Goal: Transaction & Acquisition: Purchase product/service

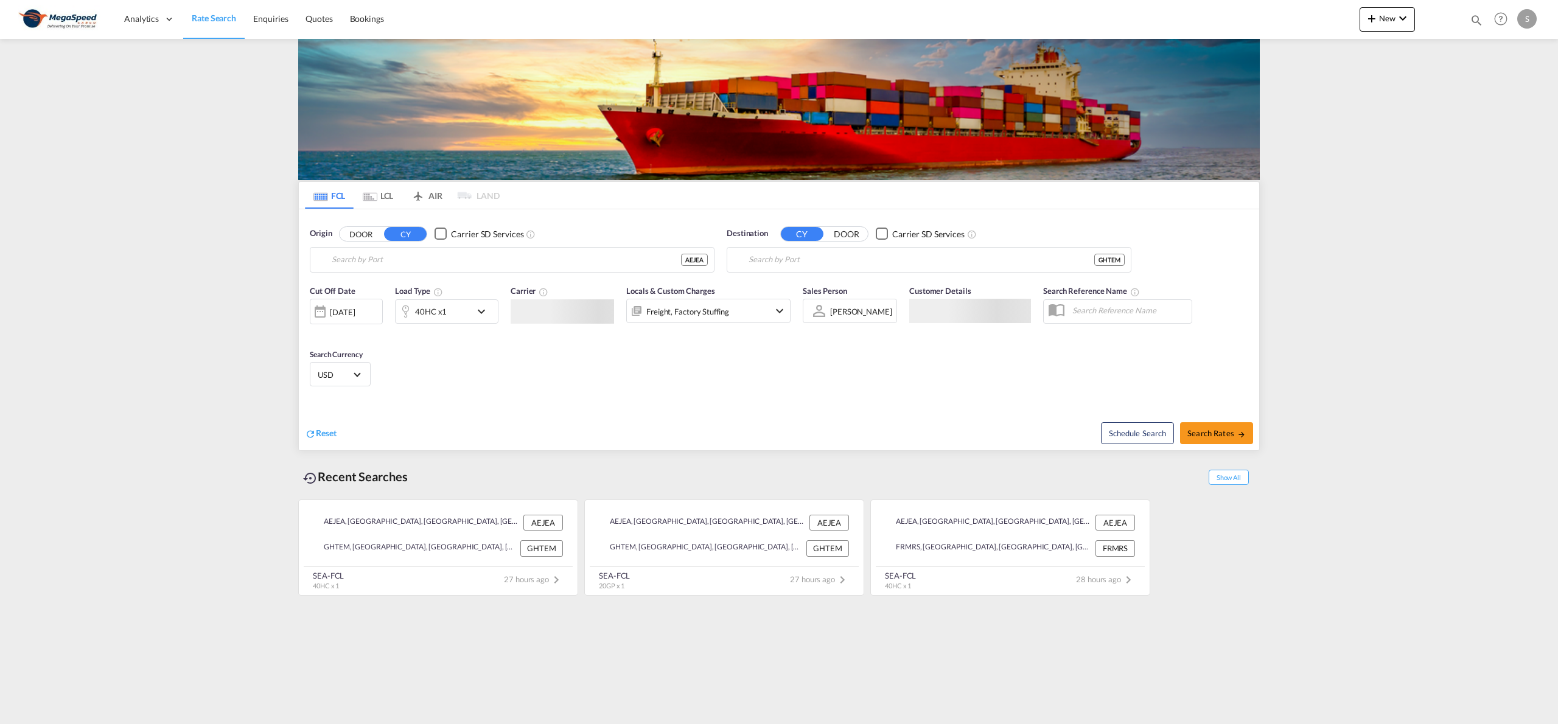
type input "[GEOGRAPHIC_DATA], [GEOGRAPHIC_DATA]"
type input "Tema, GHTEM"
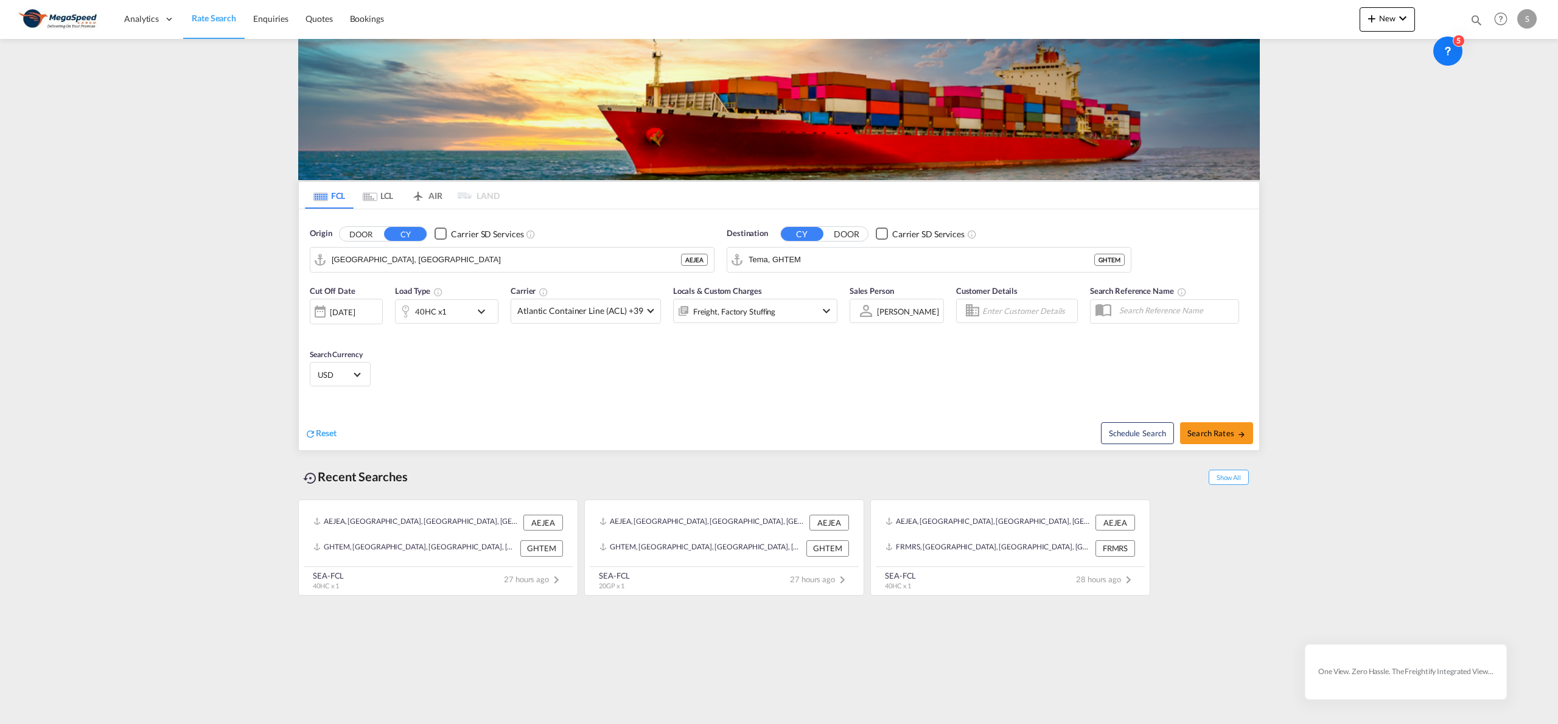
click at [1202, 414] on div "Schedule Search Search Rates" at bounding box center [1020, 427] width 477 height 47
click at [1208, 426] on button "Search Rates" at bounding box center [1216, 433] width 73 height 22
type input "AEJEA to GHTEM / [DATE]"
